Goal: Task Accomplishment & Management: Use online tool/utility

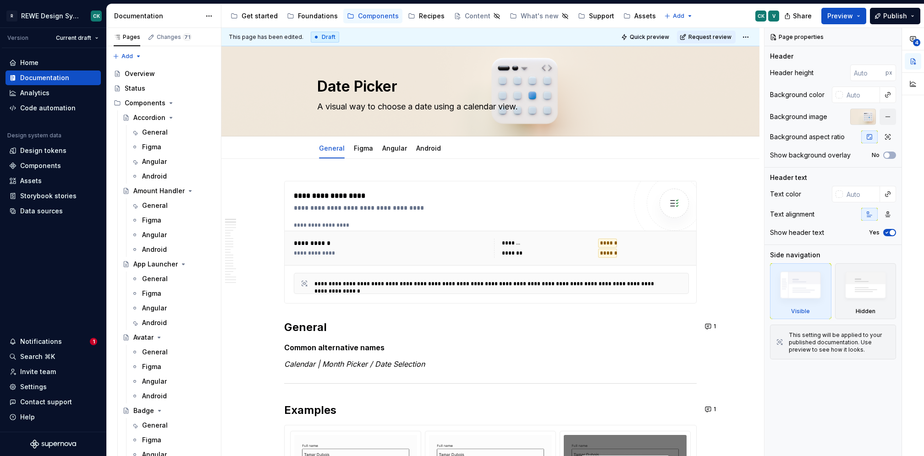
click at [71, 339] on div "Notifications" at bounding box center [49, 341] width 81 height 9
click at [310, 20] on html "R REWE Design System CK Version Current draft Home Documentation Analytics Code…" at bounding box center [462, 228] width 924 height 456
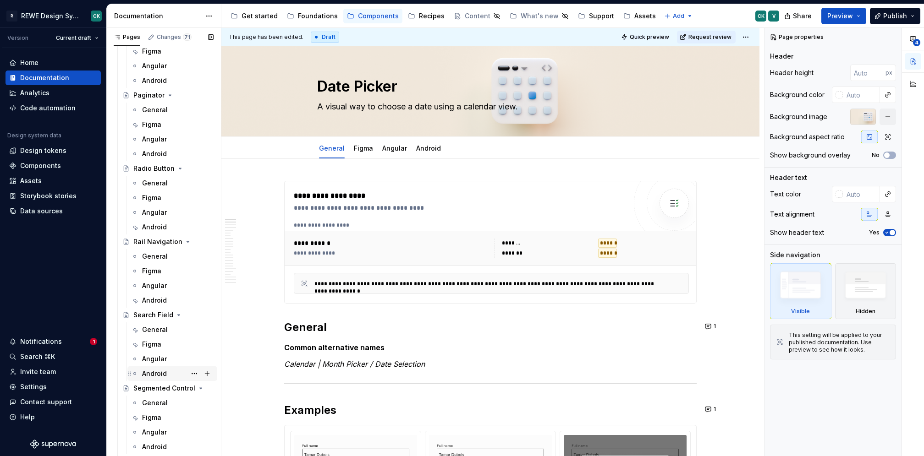
scroll to position [2250, 0]
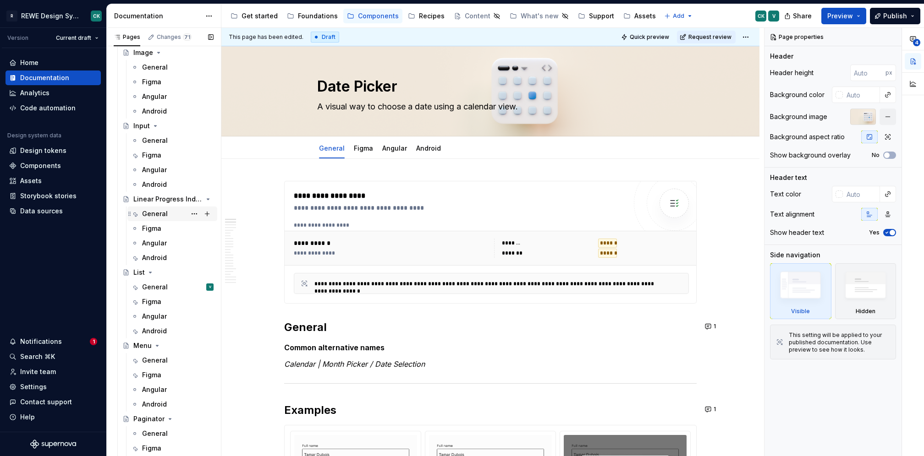
click at [150, 217] on div "General" at bounding box center [155, 213] width 26 height 9
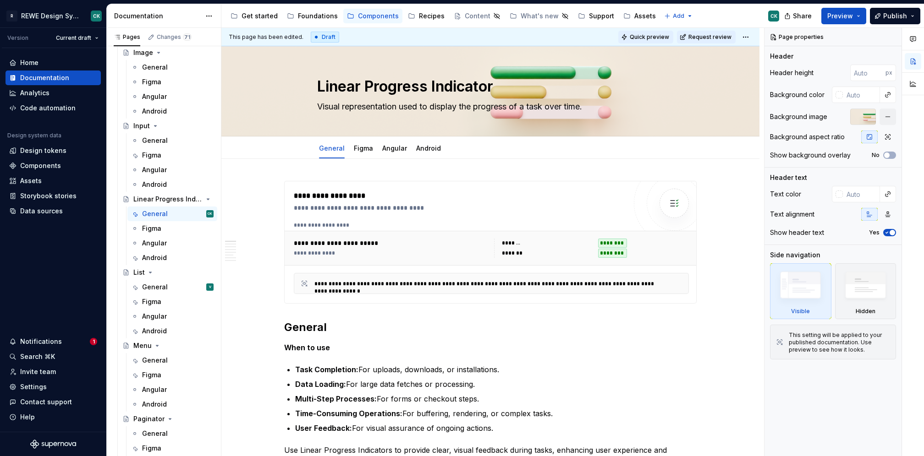
click at [638, 37] on button "Quick preview" at bounding box center [645, 37] width 55 height 13
click at [859, 13] on button "Preview" at bounding box center [843, 16] width 45 height 16
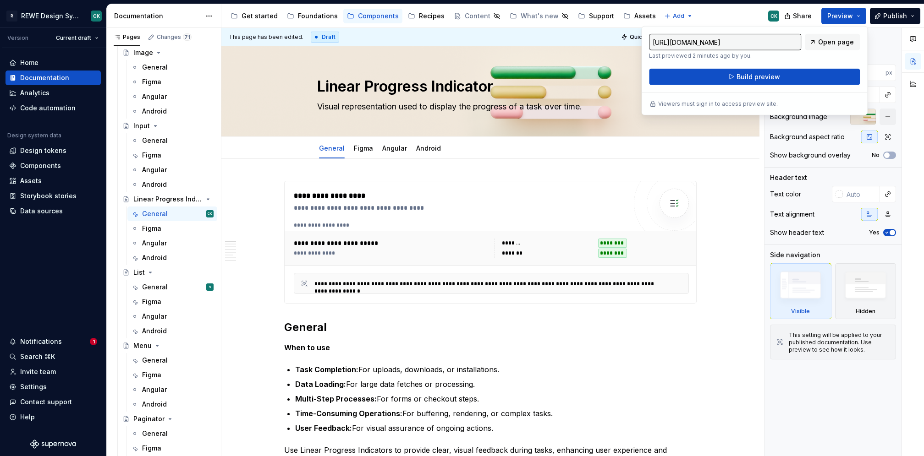
click at [850, 31] on div "[URL][DOMAIN_NAME] Last previewed 2 minutes ago by you. Open page Build preview…" at bounding box center [754, 70] width 226 height 89
click at [850, 38] on span "Open page" at bounding box center [836, 42] width 36 height 9
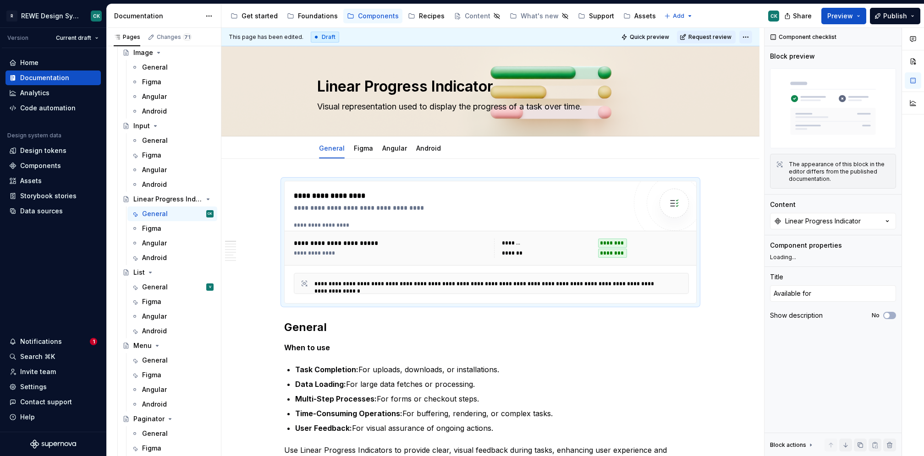
click at [752, 36] on html "R REWE Design System CK Version Current draft Home Documentation Analytics Code…" at bounding box center [462, 228] width 924 height 456
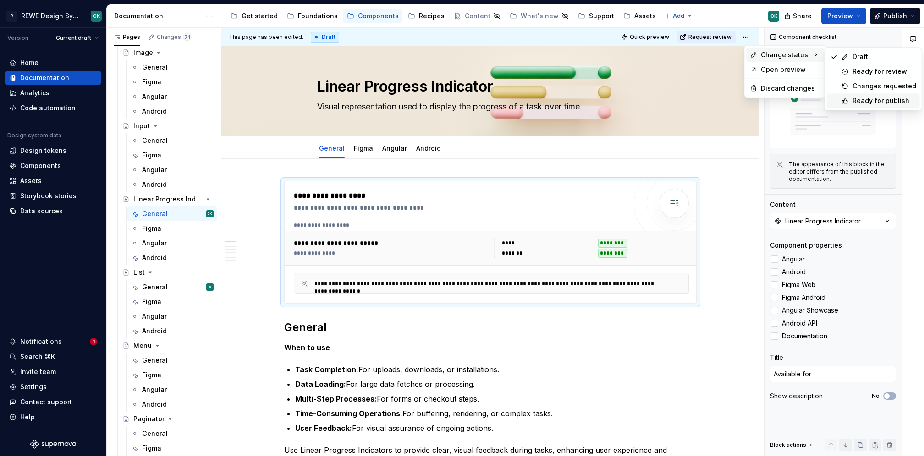
click at [860, 99] on div "Ready for publish" at bounding box center [884, 100] width 64 height 9
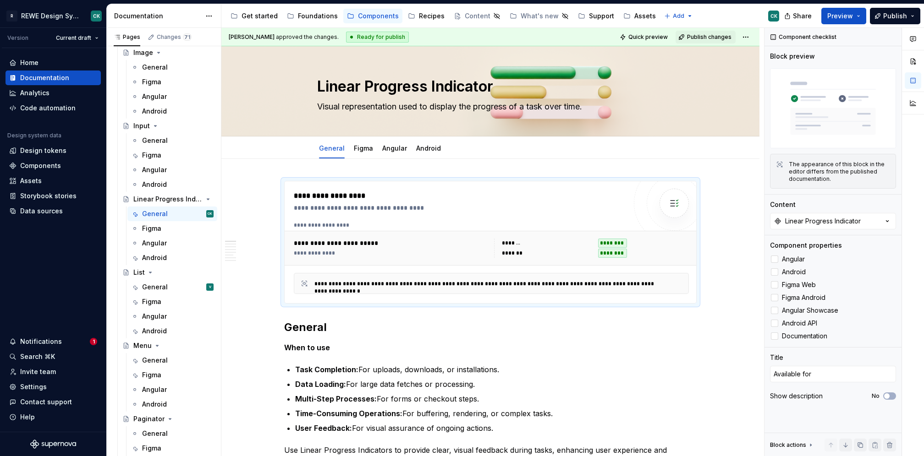
click at [693, 30] on div "[PERSON_NAME] approved the changes. Ready for publish Quick preview Publish cha…" at bounding box center [490, 37] width 538 height 18
click at [695, 33] on span "Publish changes" at bounding box center [709, 36] width 44 height 7
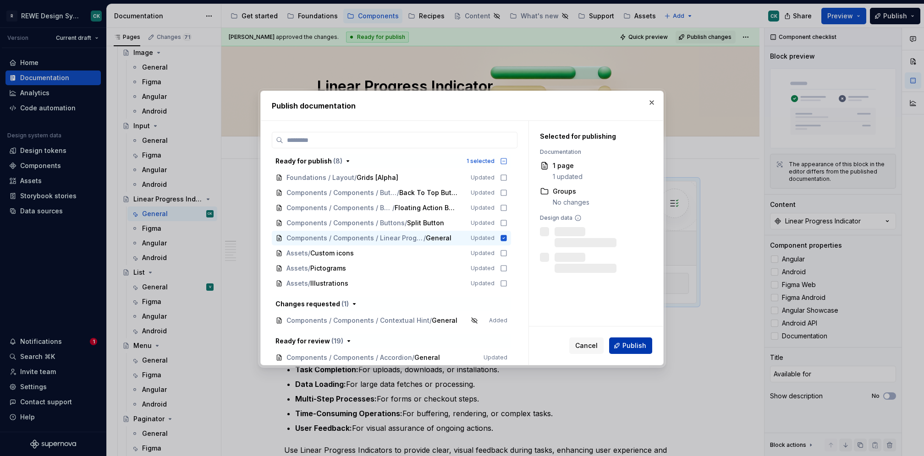
click at [621, 344] on button "Publish" at bounding box center [630, 346] width 43 height 16
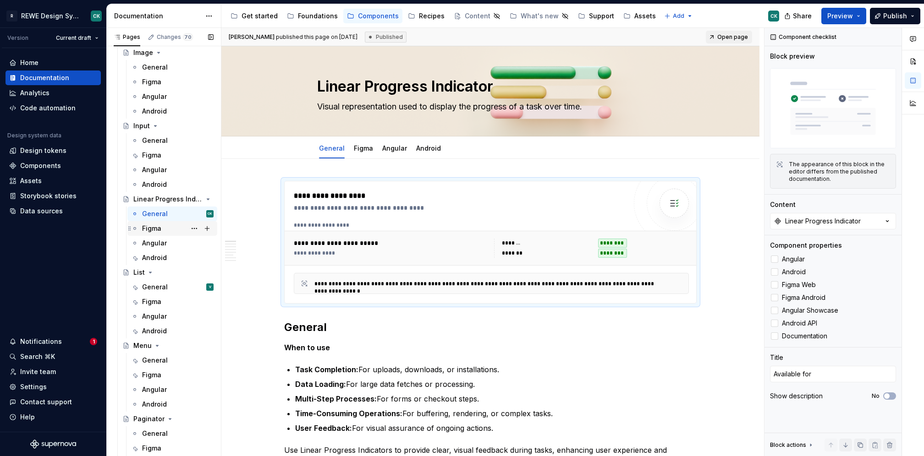
click at [165, 229] on div "Figma" at bounding box center [177, 228] width 71 height 13
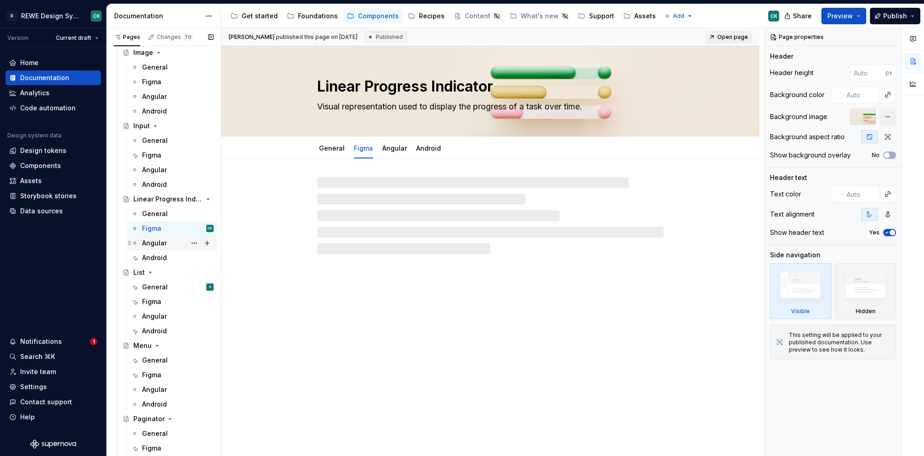
click at [164, 247] on div "Angular" at bounding box center [154, 243] width 25 height 9
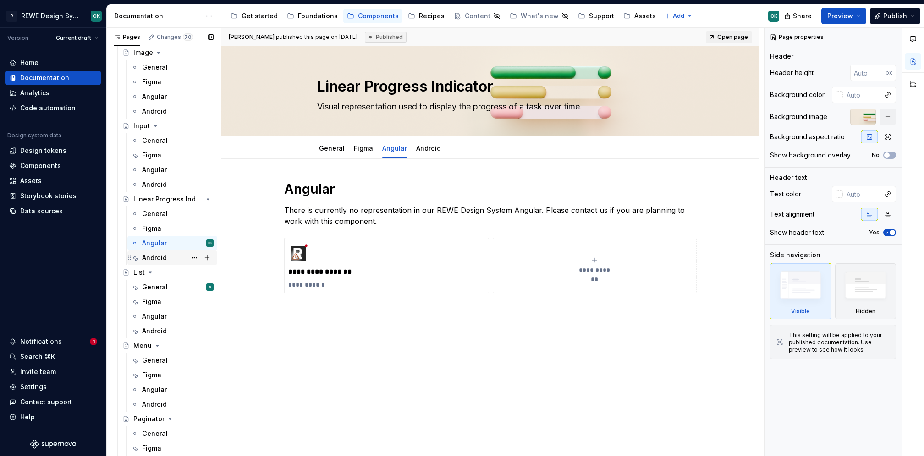
click at [163, 260] on div "Android" at bounding box center [154, 257] width 25 height 9
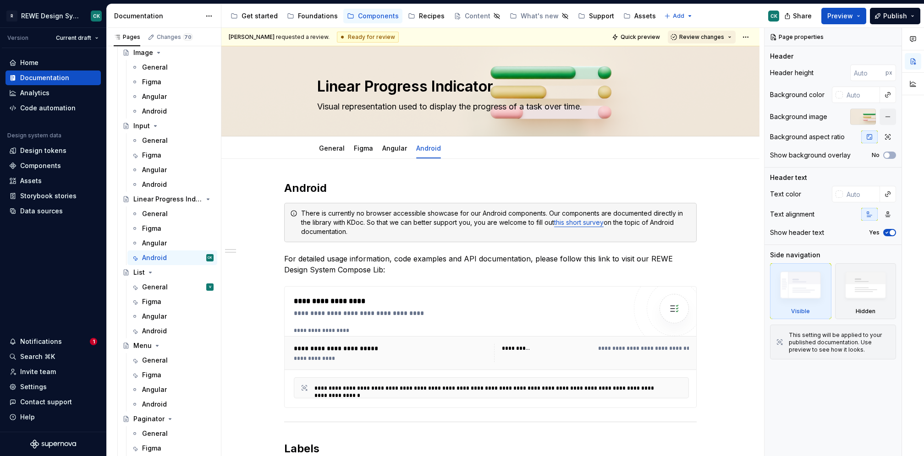
click at [733, 38] on button "Review changes" at bounding box center [702, 37] width 68 height 13
click at [731, 63] on div "This page is ready to publish." at bounding box center [732, 63] width 80 height 7
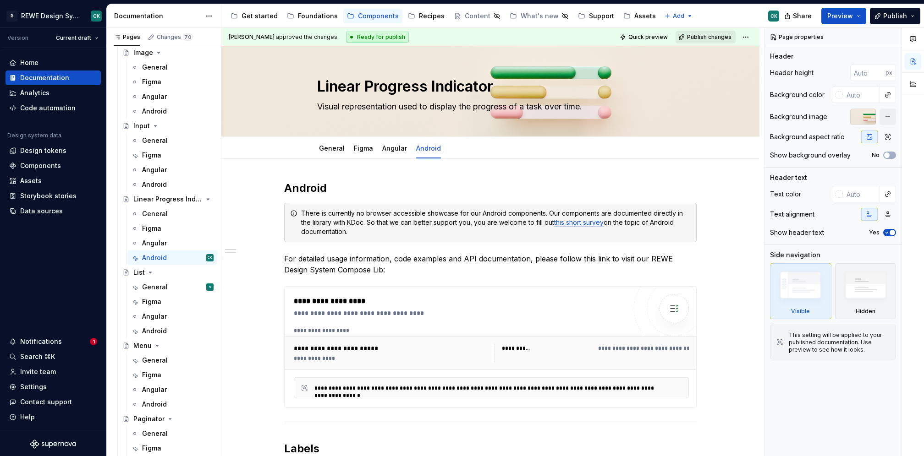
click at [714, 40] on span "Publish changes" at bounding box center [709, 36] width 44 height 7
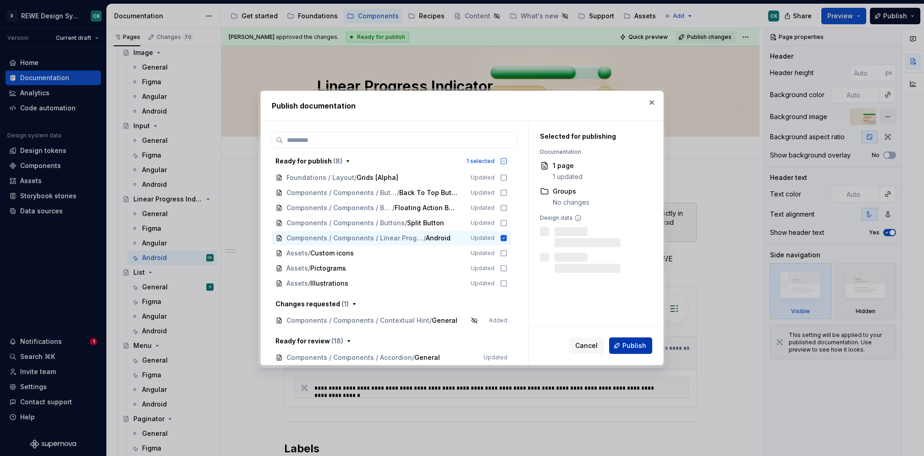
click at [632, 341] on button "Publish" at bounding box center [630, 346] width 43 height 16
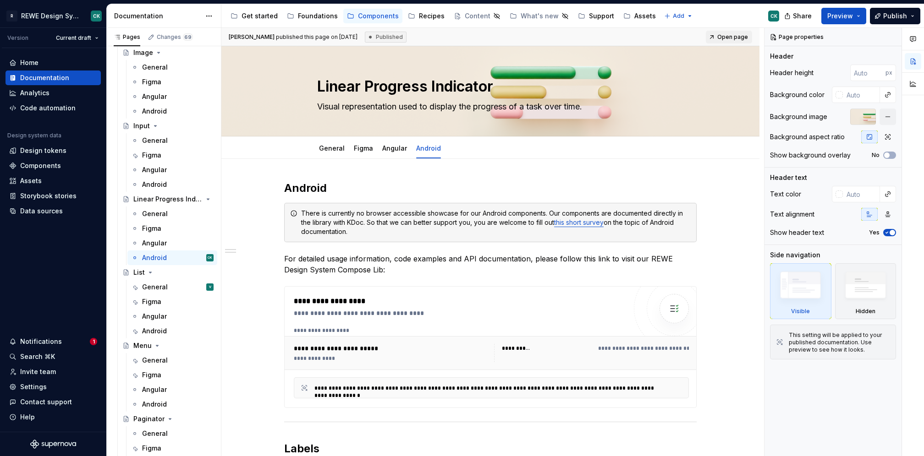
type textarea "*"
